Goal: Task Accomplishment & Management: Complete application form

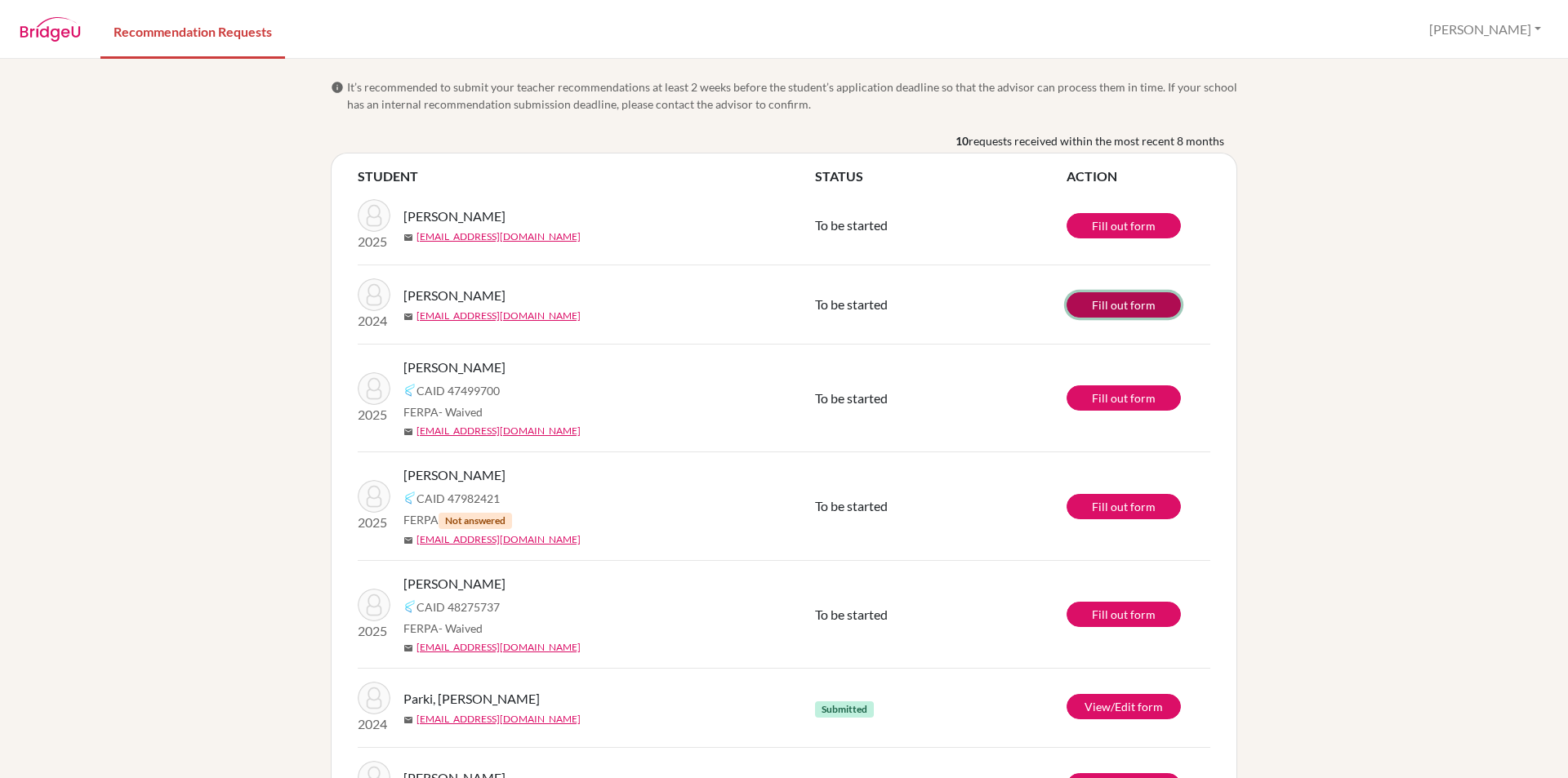
click at [1122, 301] on link "Fill out form" at bounding box center [1123, 305] width 114 height 26
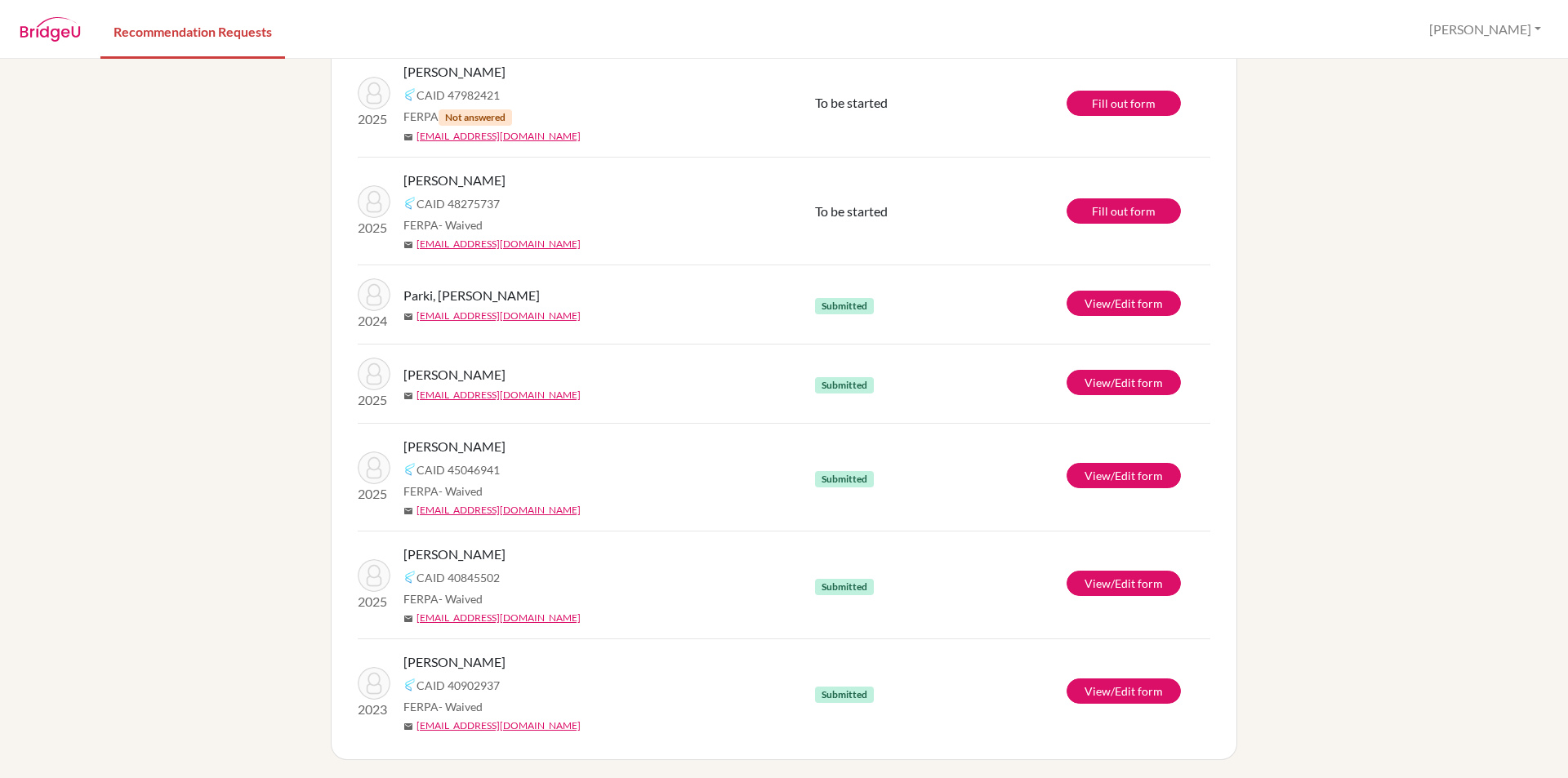
scroll to position [405, 0]
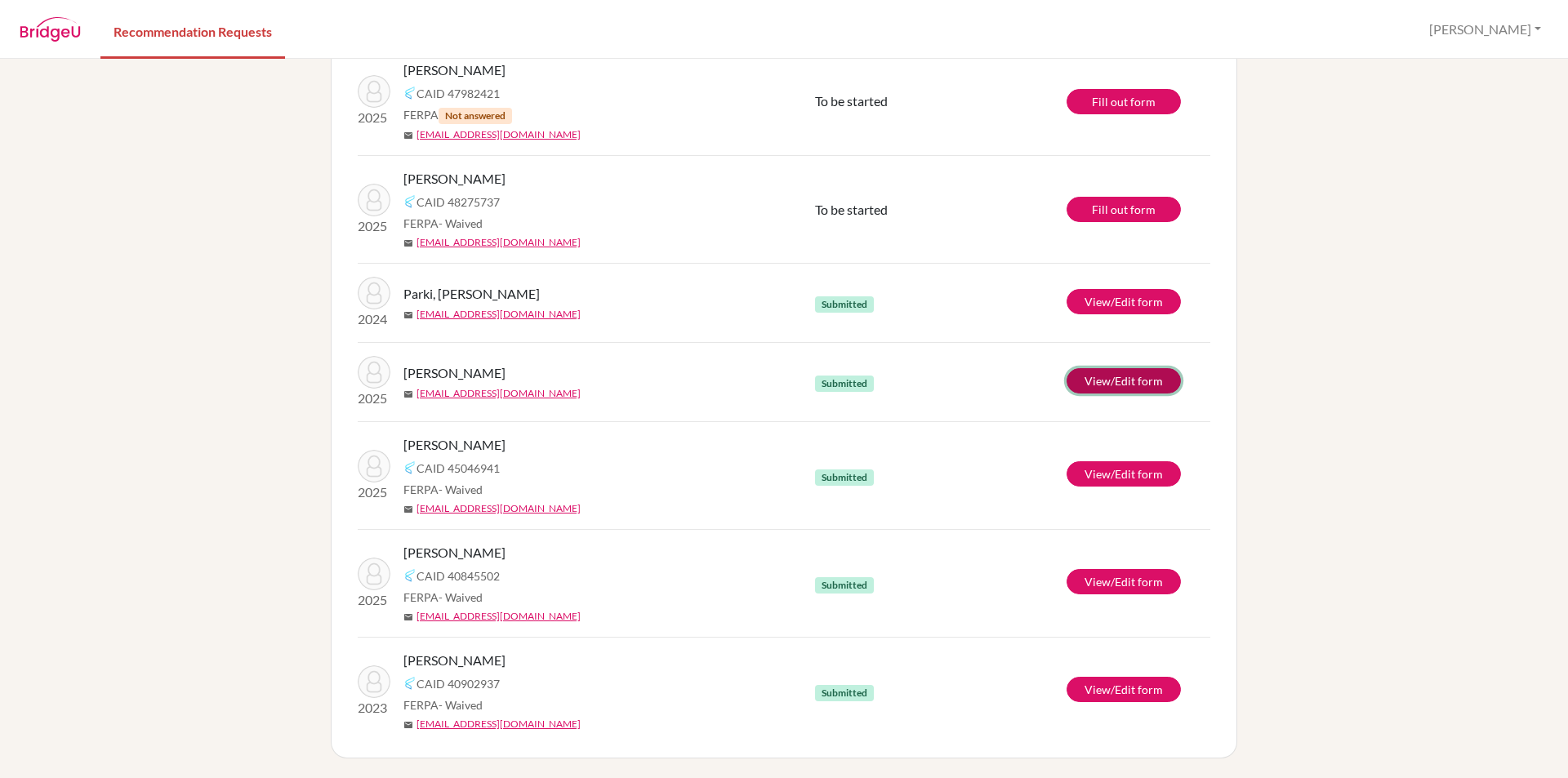
click at [1078, 380] on link "View/Edit form" at bounding box center [1123, 381] width 114 height 26
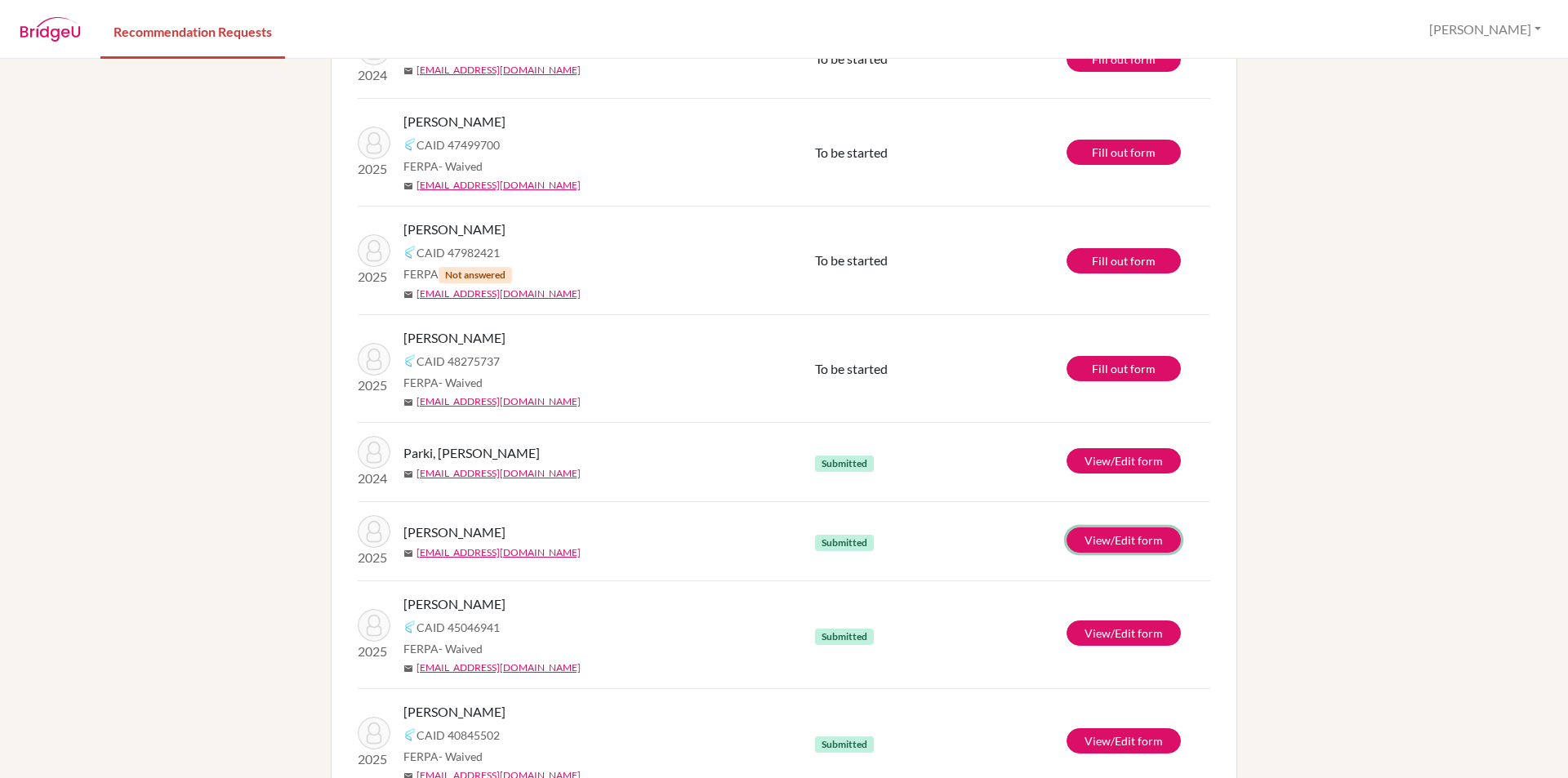
scroll to position [242, 0]
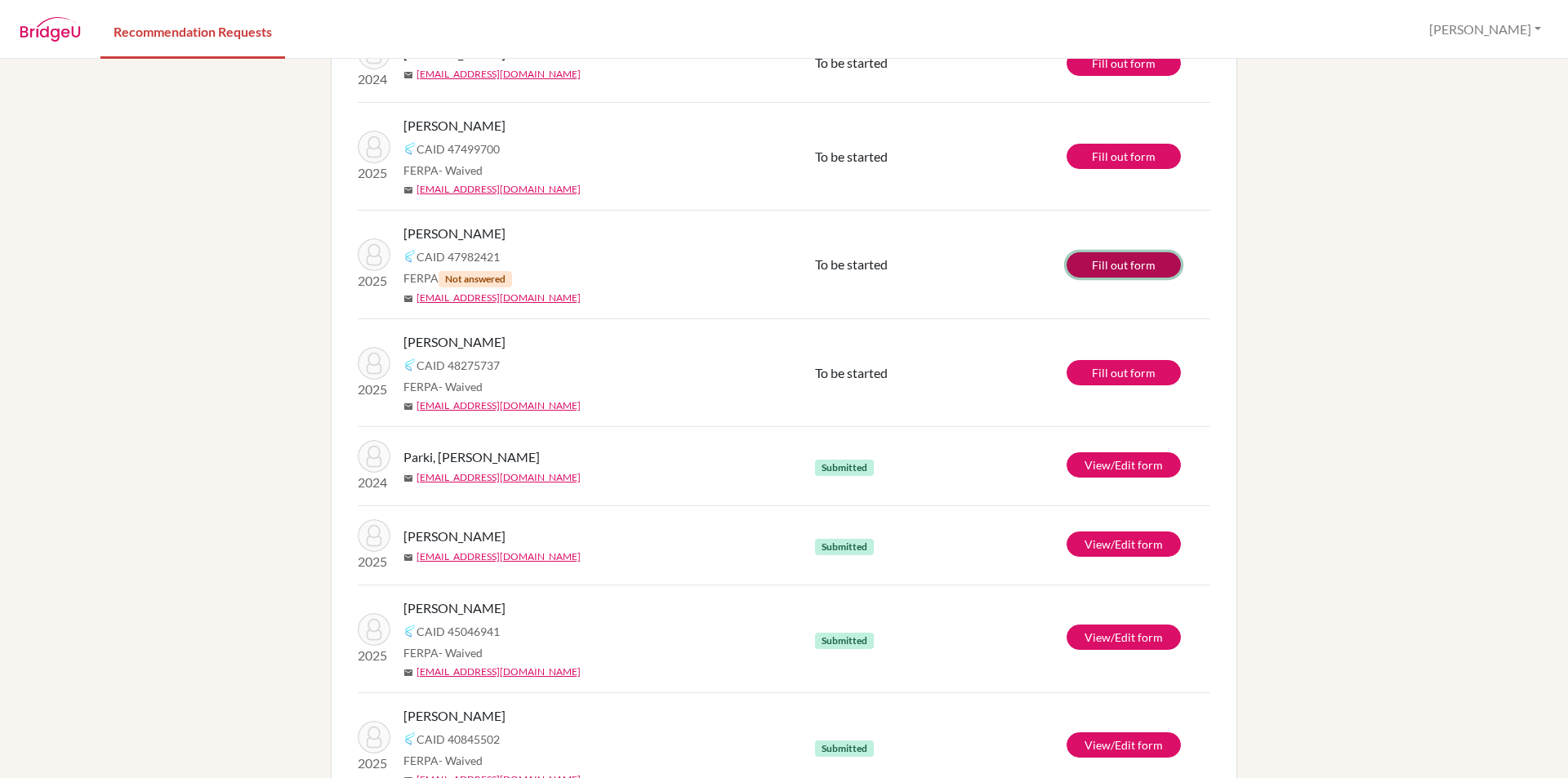
click at [1104, 264] on link "Fill out form" at bounding box center [1123, 265] width 114 height 26
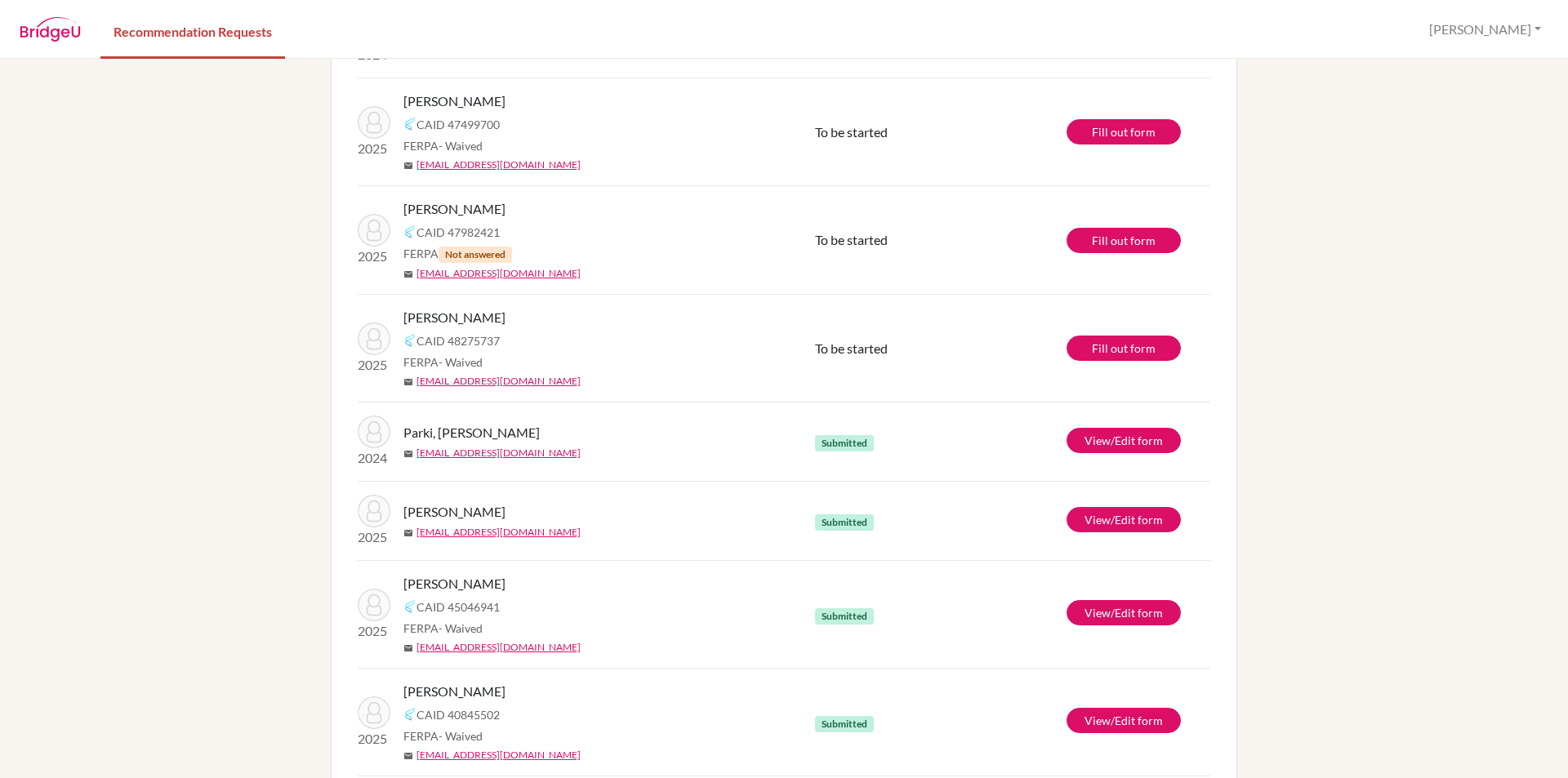
scroll to position [405, 0]
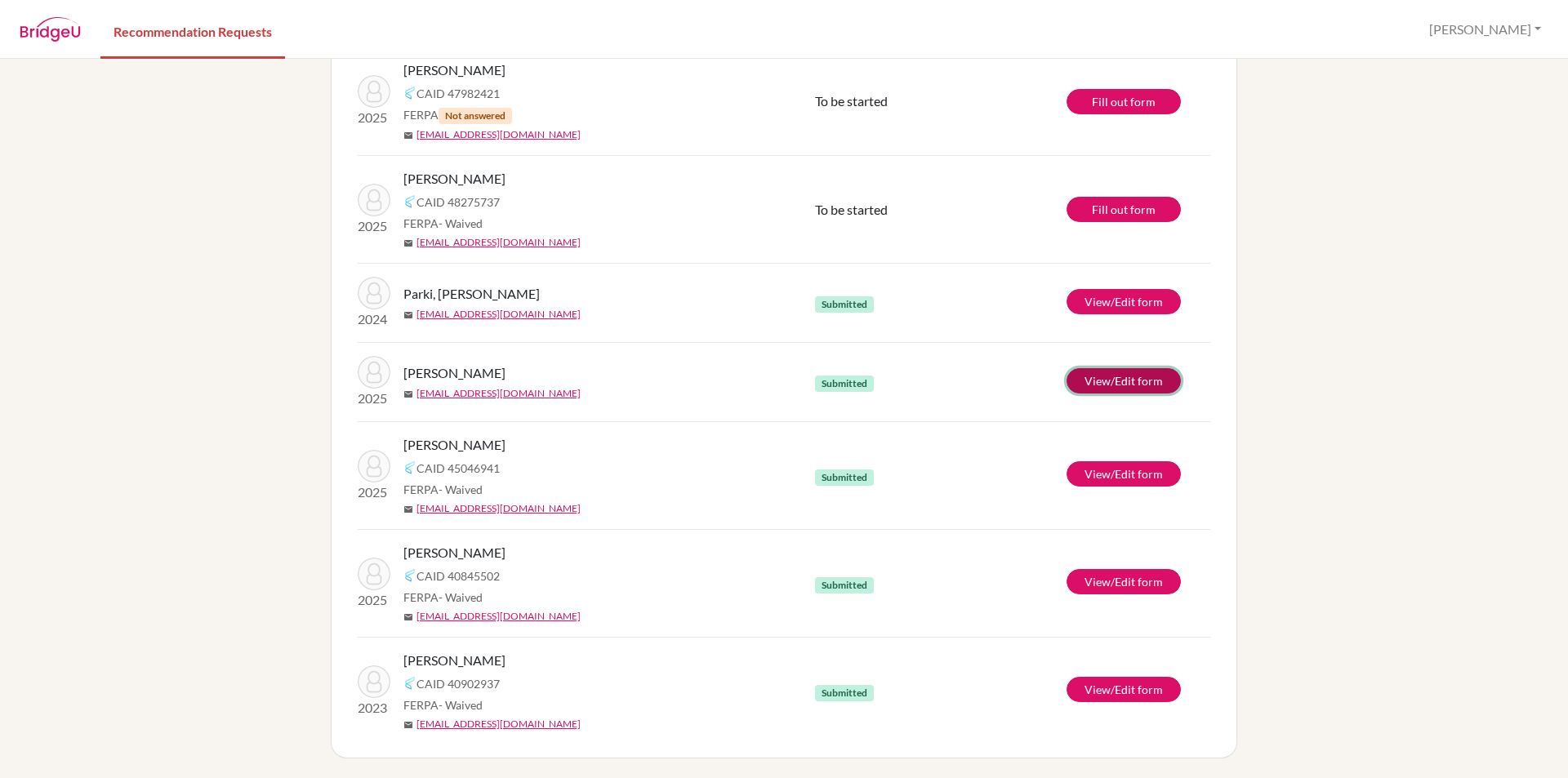
click at [1116, 368] on link "View/Edit form" at bounding box center [1123, 381] width 114 height 26
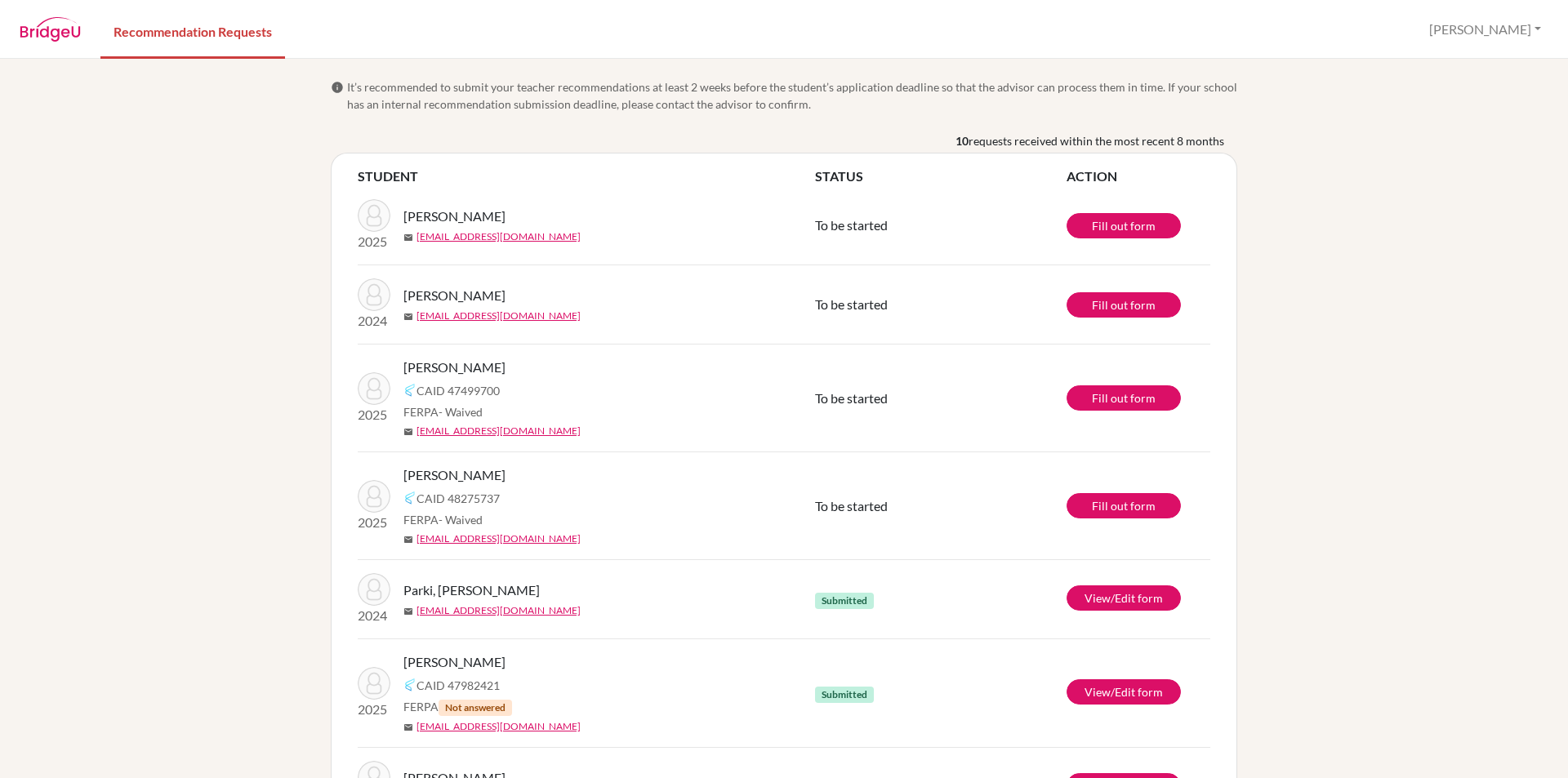
click at [234, 294] on div "info It’s recommended to submit your teacher recommendations at least 2 weeks b…" at bounding box center [784, 419] width 1568 height 720
click at [151, 344] on div "info It’s recommended to submit your teacher recommendations at least 2 weeks b…" at bounding box center [784, 419] width 1568 height 720
drag, startPoint x: 162, startPoint y: 441, endPoint x: 167, endPoint y: 419, distance: 22.6
click at [167, 449] on div "info It’s recommended to submit your teacher recommendations at least 2 weeks b…" at bounding box center [784, 419] width 1568 height 720
drag, startPoint x: 167, startPoint y: 419, endPoint x: 186, endPoint y: 34, distance: 385.5
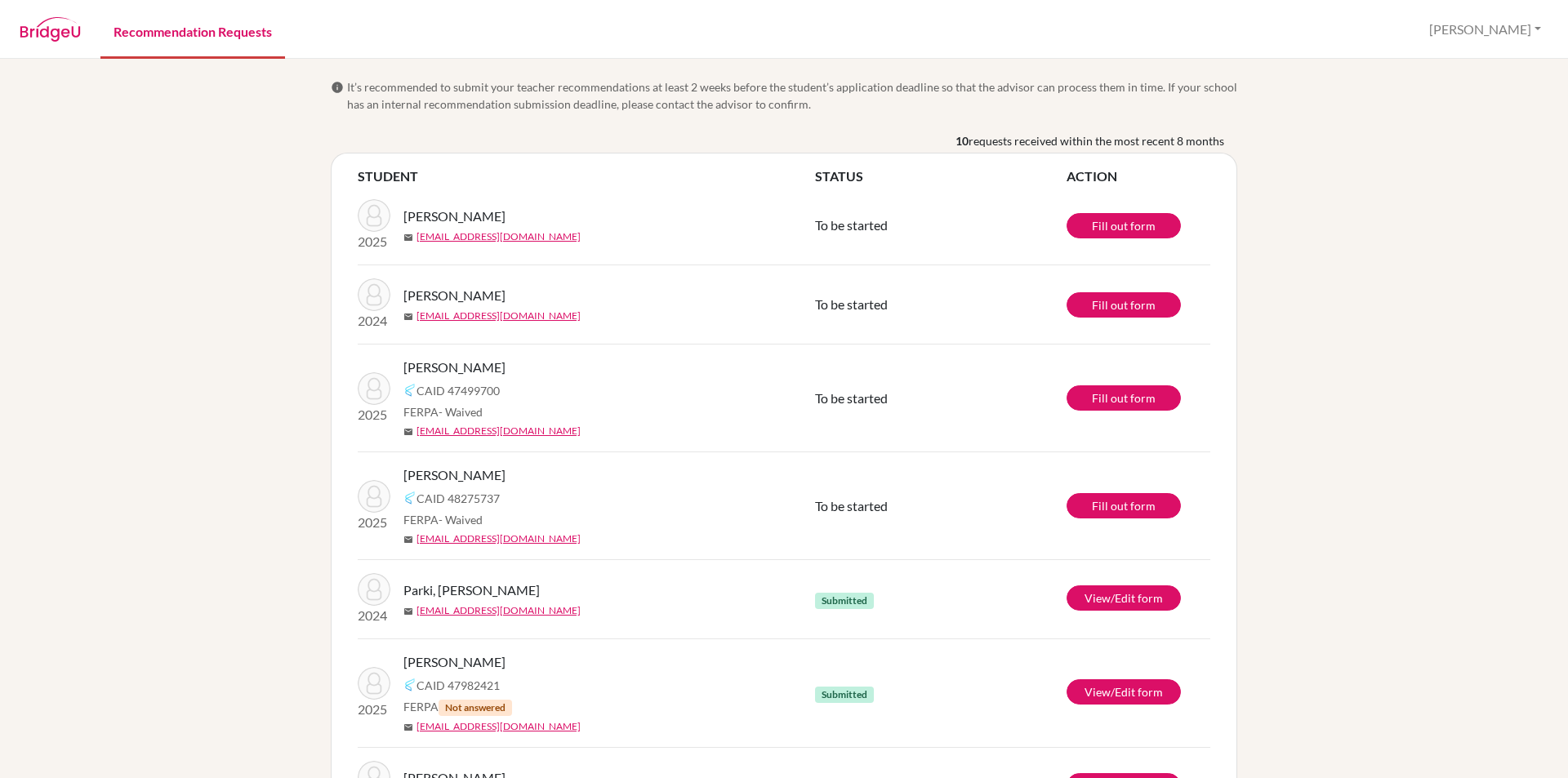
click at [167, 417] on div "info It’s recommended to submit your teacher recommendations at least 2 weeks b…" at bounding box center [784, 419] width 1568 height 720
